Goal: Information Seeking & Learning: Learn about a topic

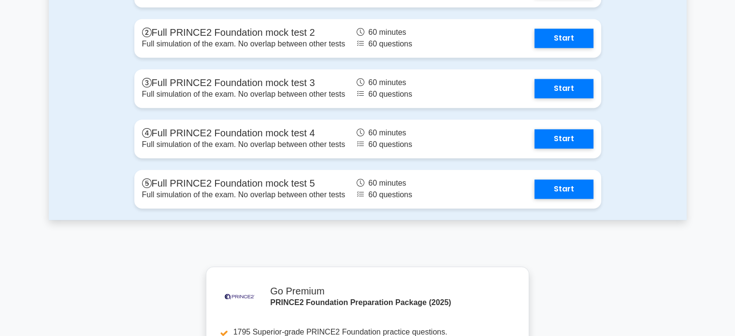
scroll to position [1460, 0]
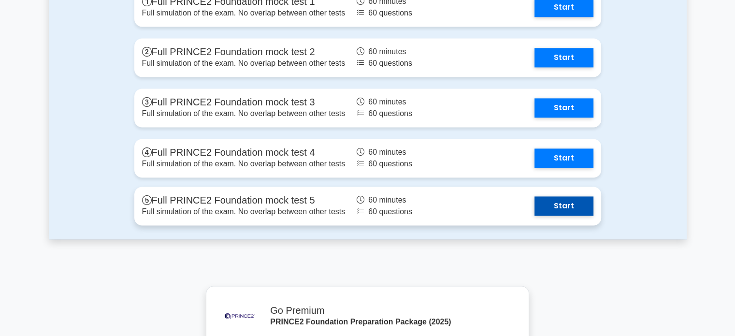
click at [534, 210] on link "Start" at bounding box center [563, 205] width 59 height 19
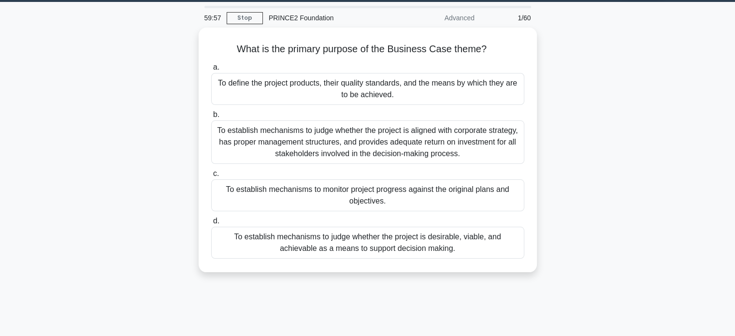
scroll to position [23, 0]
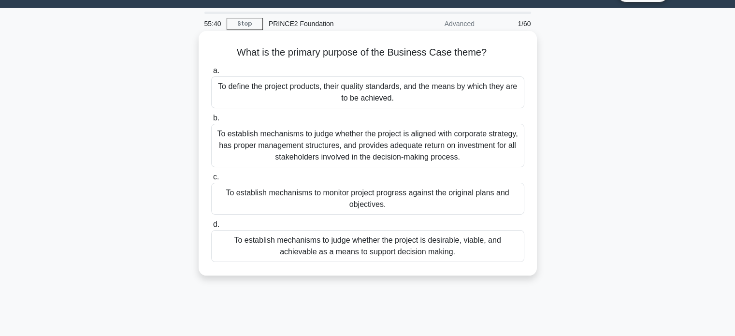
click at [308, 253] on div "To establish mechanisms to judge whether the project is desirable, viable, and …" at bounding box center [367, 246] width 313 height 32
click at [211, 228] on input "d. To establish mechanisms to judge whether the project is desirable, viable, a…" at bounding box center [211, 224] width 0 height 6
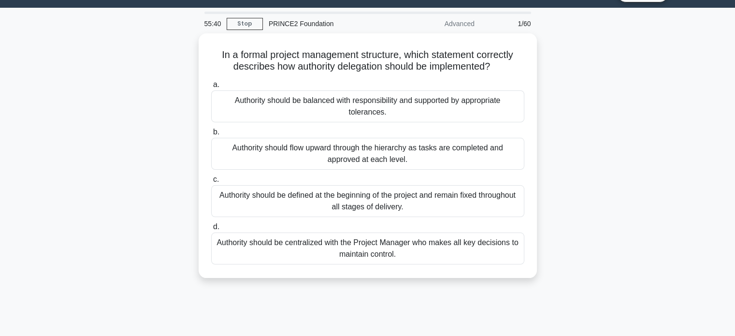
scroll to position [0, 0]
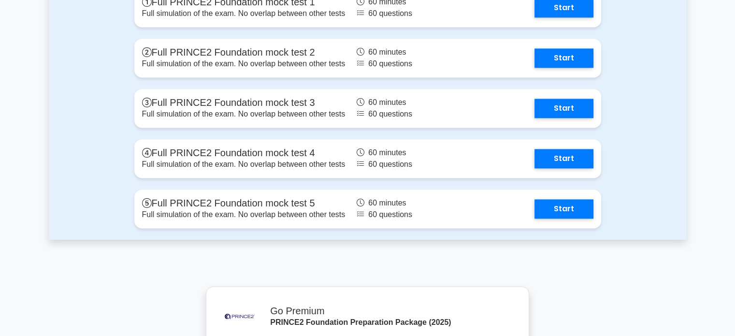
scroll to position [1460, 0]
